Goal: Task Accomplishment & Management: Manage account settings

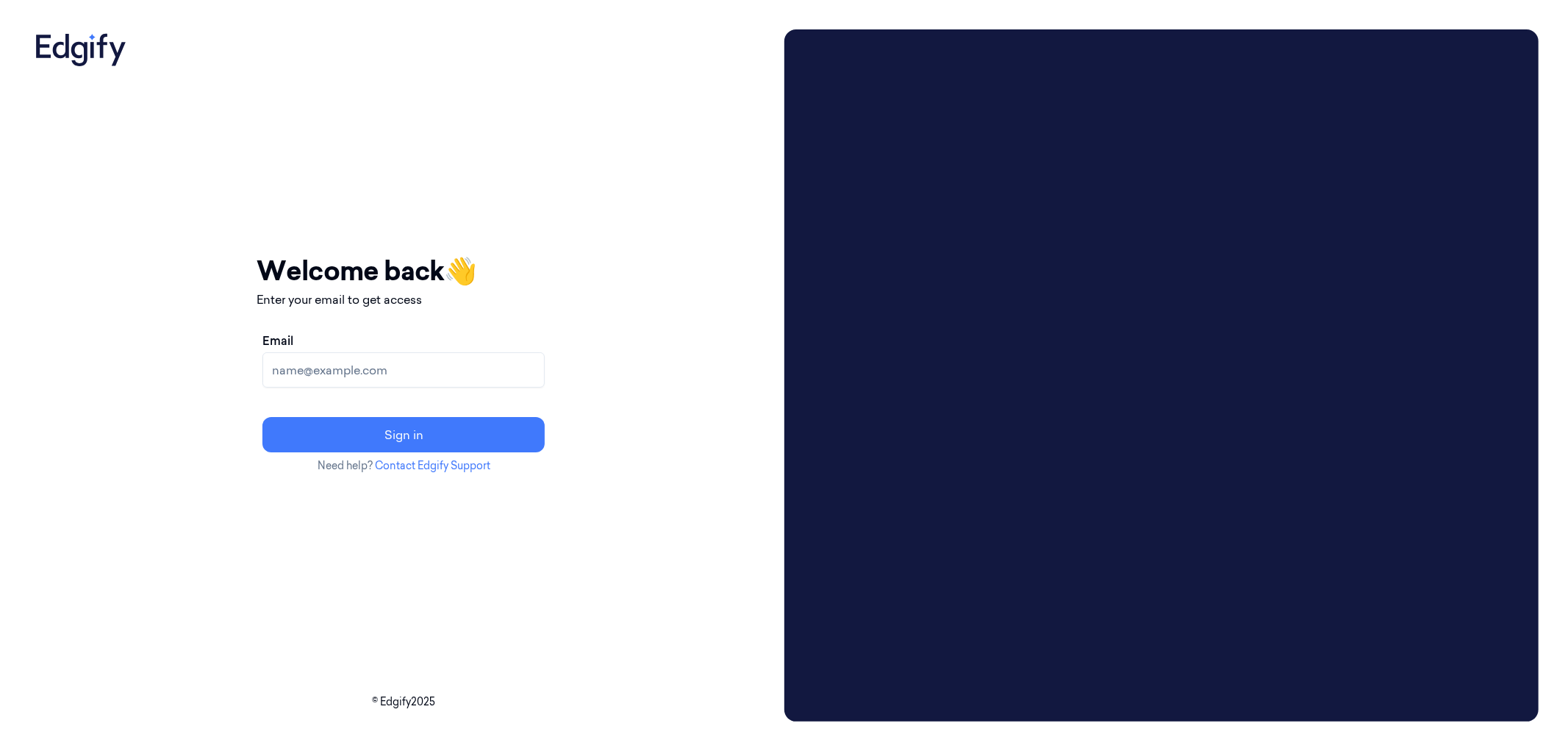
click at [422, 380] on input "Email" at bounding box center [404, 370] width 282 height 35
type input "parasuram.k@indivillage.in"
click at [466, 439] on button "Sign in" at bounding box center [404, 434] width 282 height 35
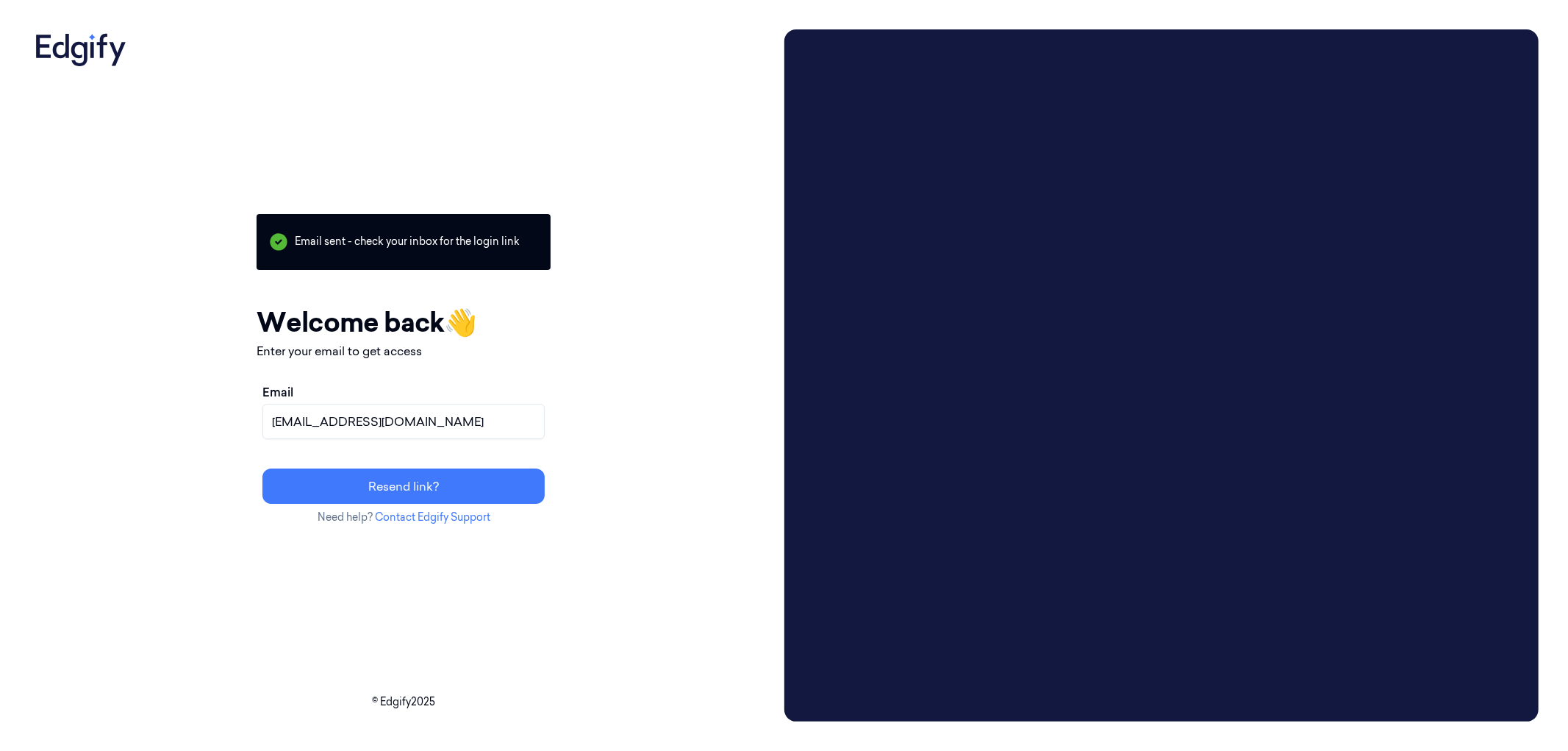
click at [515, 487] on button "Resend link?" at bounding box center [404, 486] width 282 height 35
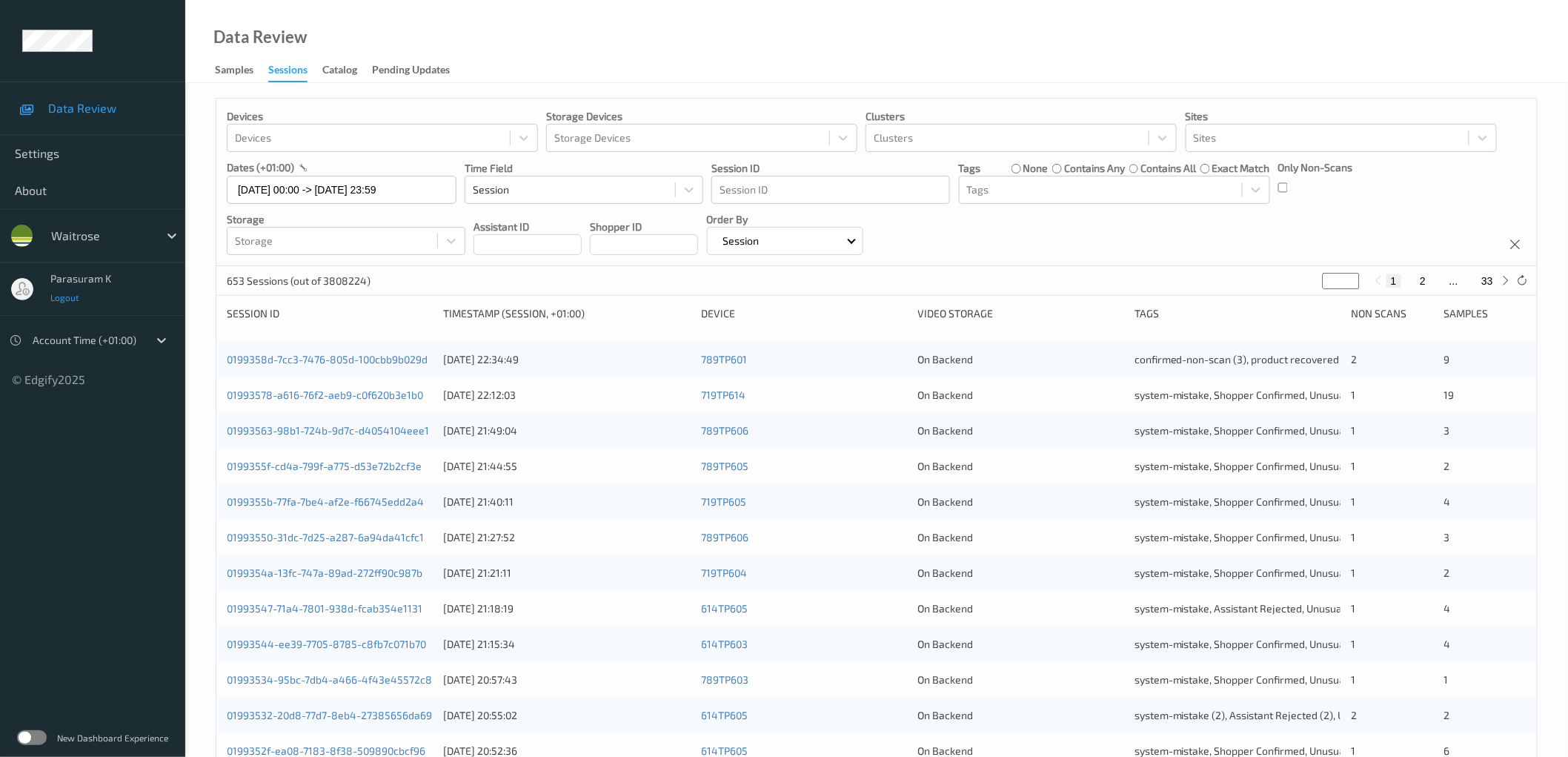
click at [58, 292] on span "Logout" at bounding box center [65, 297] width 29 height 10
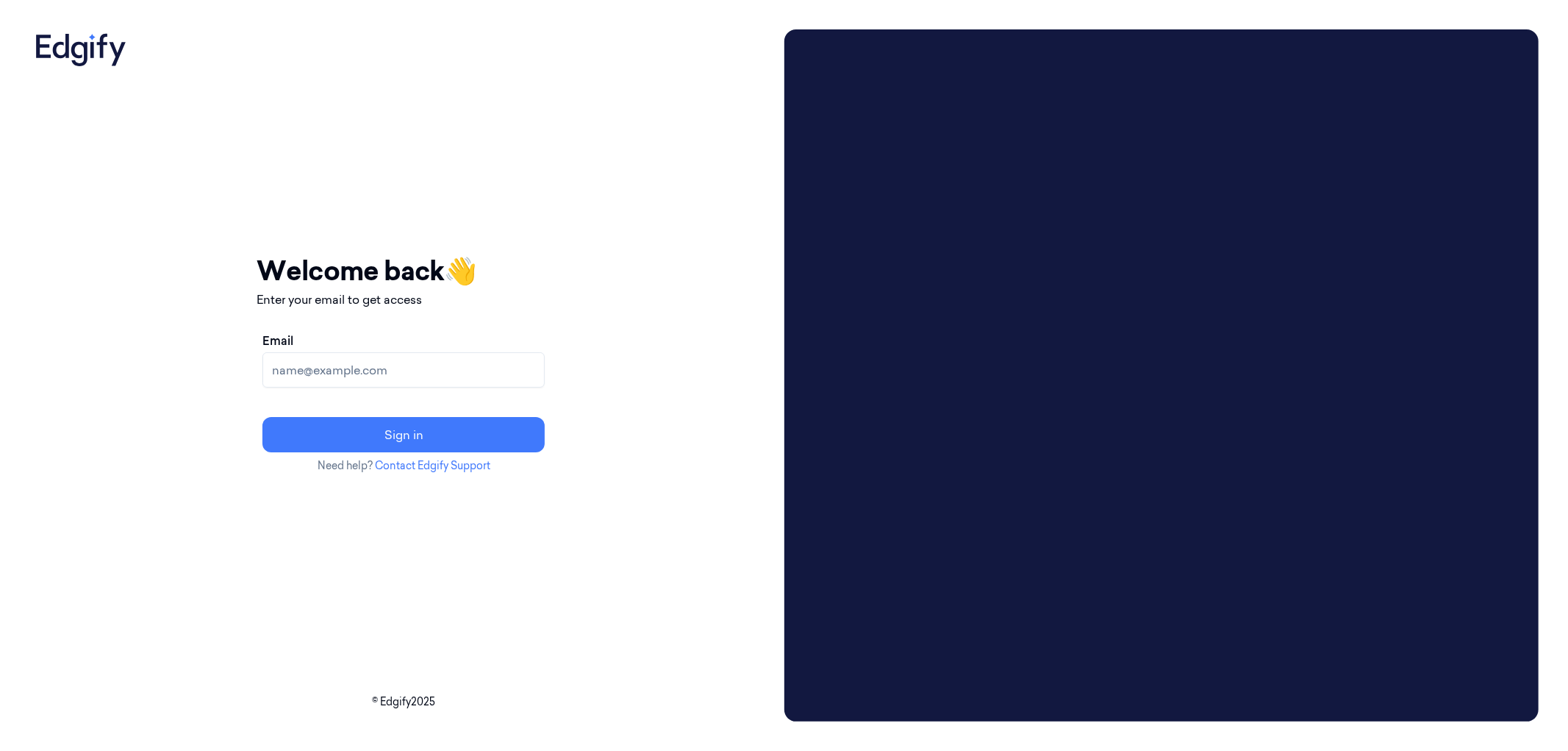
click at [544, 373] on input "Email" at bounding box center [404, 370] width 282 height 35
type input "[EMAIL_ADDRESS][DOMAIN_NAME]"
click at [417, 431] on button "Sign in" at bounding box center [404, 434] width 282 height 35
click at [364, 355] on input "Email" at bounding box center [404, 370] width 282 height 35
type input "[EMAIL_ADDRESS][DOMAIN_NAME]"
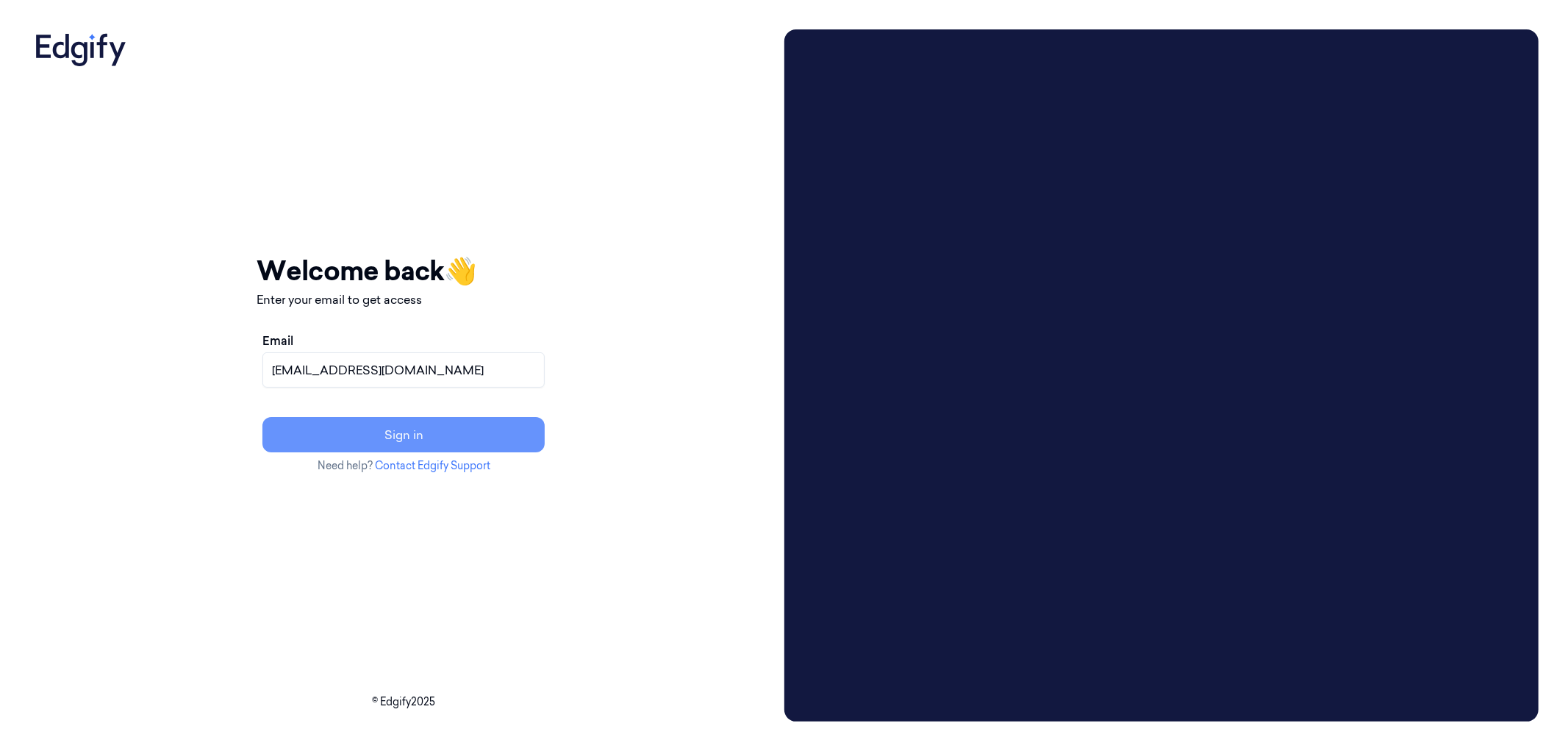
click at [469, 435] on button "Sign in" at bounding box center [404, 434] width 282 height 35
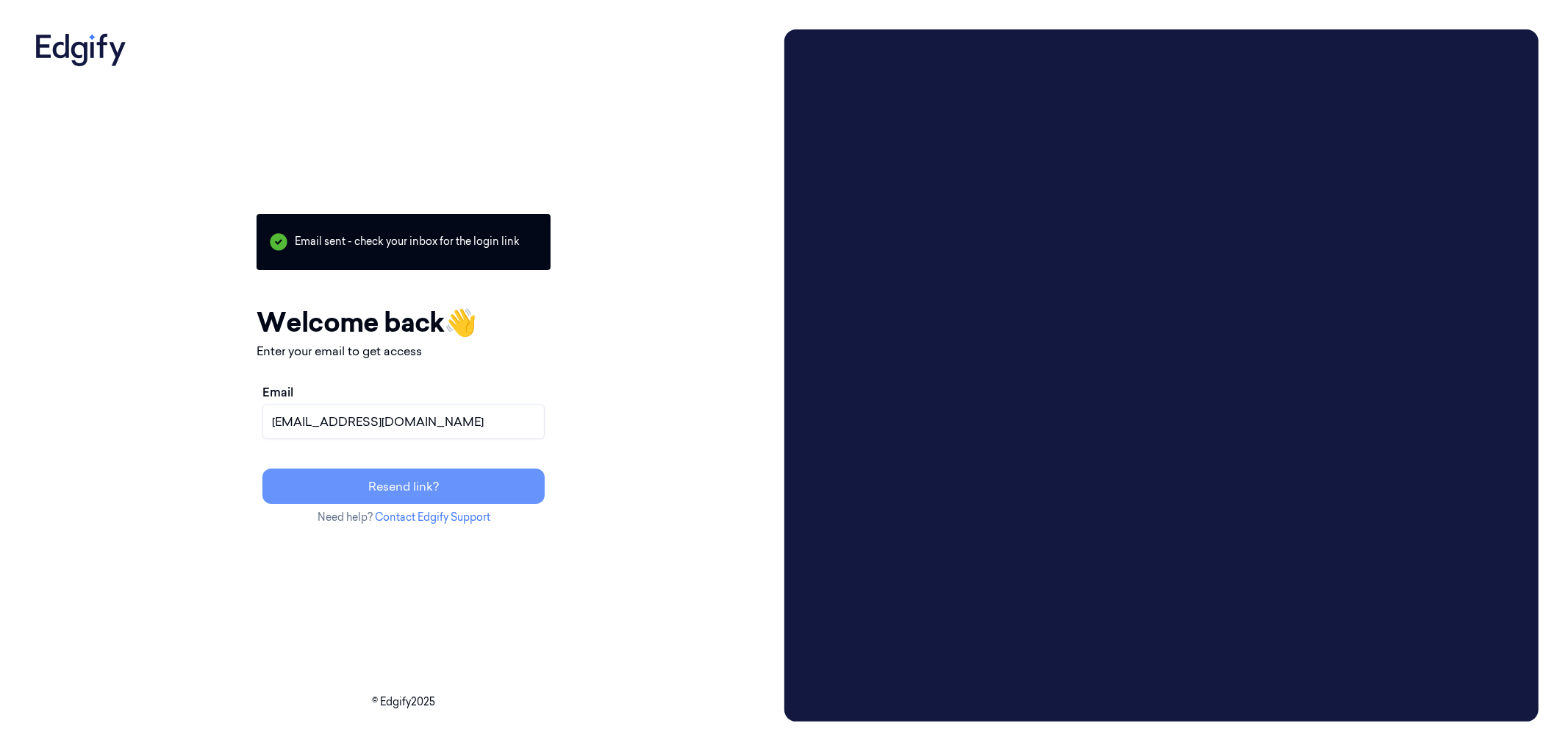
click at [544, 483] on button "Resend link?" at bounding box center [404, 486] width 282 height 35
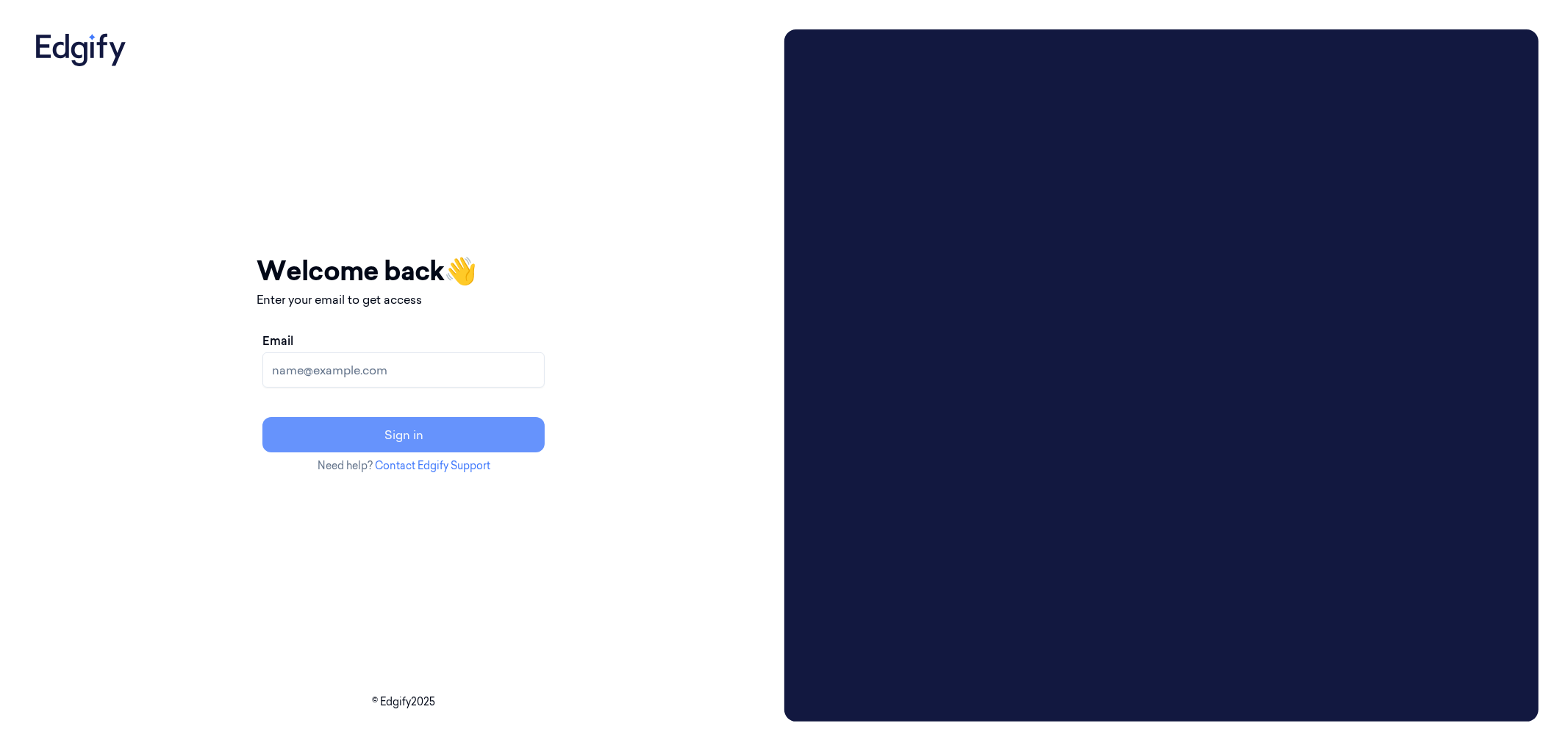
click at [467, 432] on button "Sign in" at bounding box center [404, 434] width 282 height 35
click at [382, 388] on div "Email Sign in" at bounding box center [403, 392] width 294 height 133
click at [398, 376] on input "Email" at bounding box center [404, 370] width 282 height 35
type input "[EMAIL_ADDRESS][DOMAIN_NAME]"
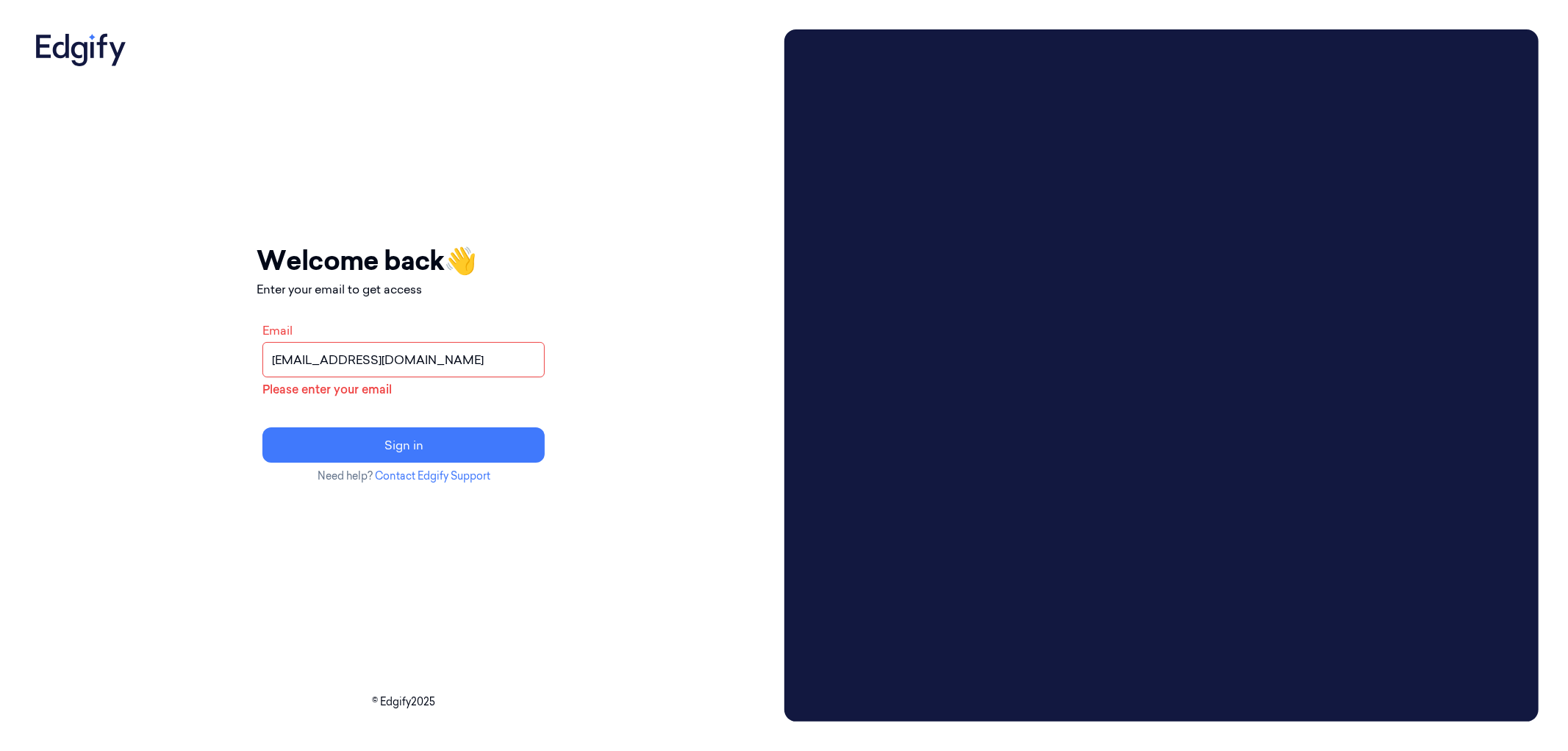
click at [671, 323] on div "Your session expired - please log in again Email sent - check your inbox for th…" at bounding box center [403, 375] width 749 height 692
click at [497, 443] on button "Sign in" at bounding box center [404, 444] width 282 height 35
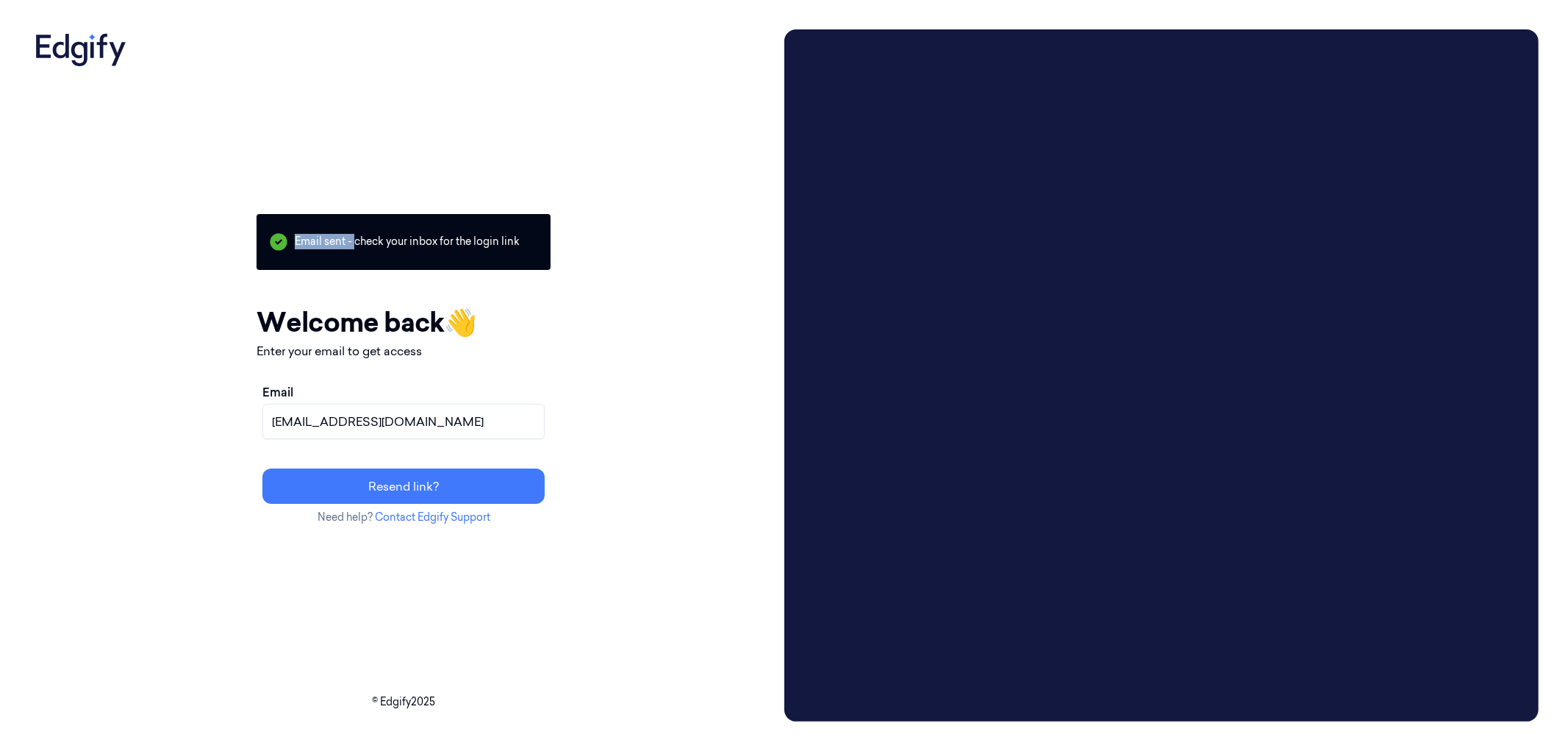
drag, startPoint x: 422, startPoint y: 238, endPoint x: 762, endPoint y: 235, distance: 340.0
click at [762, 235] on div "Your session expired - please log in again Email sent - check your inbox for th…" at bounding box center [403, 375] width 749 height 692
click at [778, 237] on div "Your session expired - please log in again Email sent - check your inbox for th…" at bounding box center [403, 375] width 749 height 692
